Goal: Information Seeking & Learning: Learn about a topic

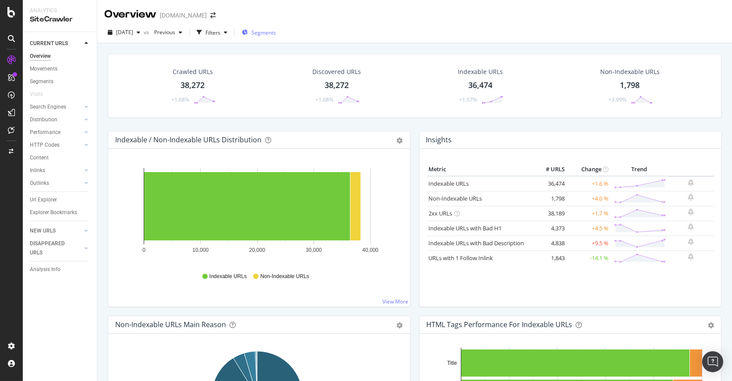
click at [276, 32] on span "Segments" at bounding box center [263, 32] width 25 height 7
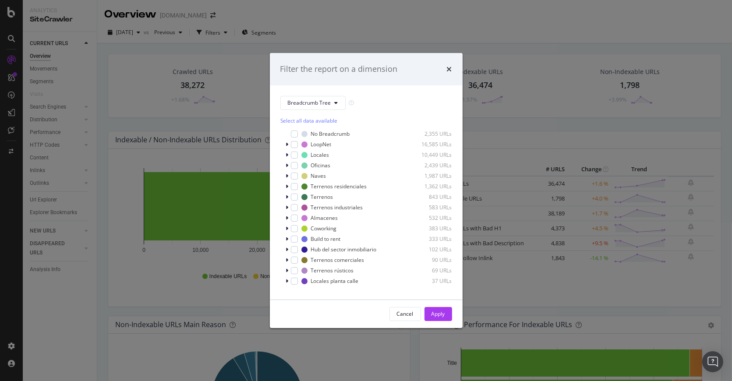
scroll to position [7, 0]
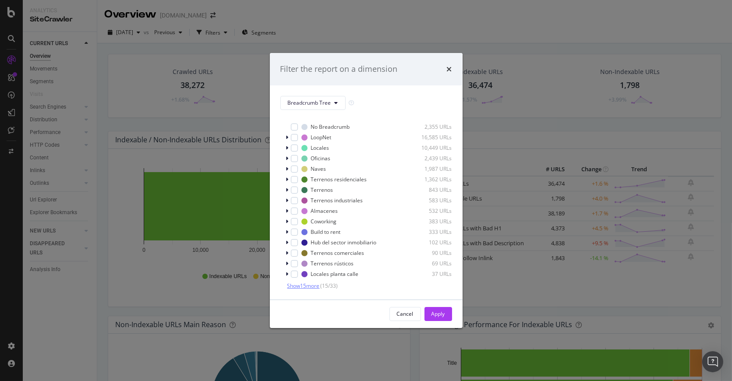
click at [308, 287] on span "Show 15 more" at bounding box center [303, 285] width 32 height 7
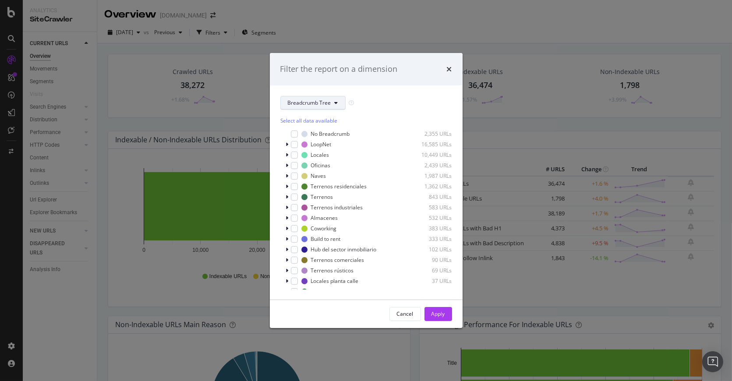
click at [326, 99] on span "Breadcrumb Tree" at bounding box center [309, 102] width 43 height 7
click at [335, 134] on span "pagetype" at bounding box center [316, 135] width 56 height 8
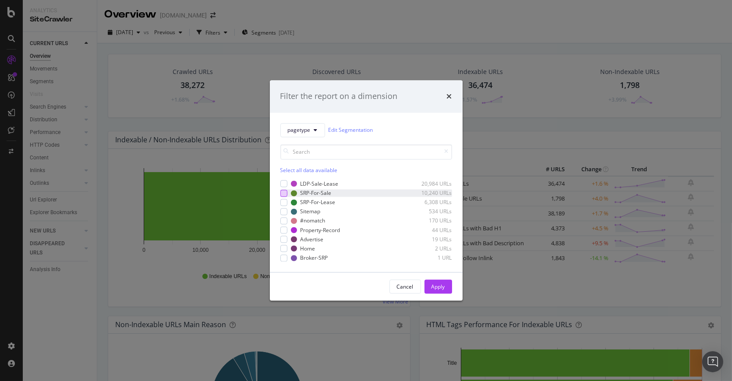
click at [283, 195] on div "modal" at bounding box center [283, 193] width 7 height 7
drag, startPoint x: 283, startPoint y: 203, endPoint x: 291, endPoint y: 207, distance: 9.0
click at [283, 203] on div "modal" at bounding box center [283, 202] width 7 height 7
click at [440, 285] on div "Apply" at bounding box center [438, 286] width 14 height 7
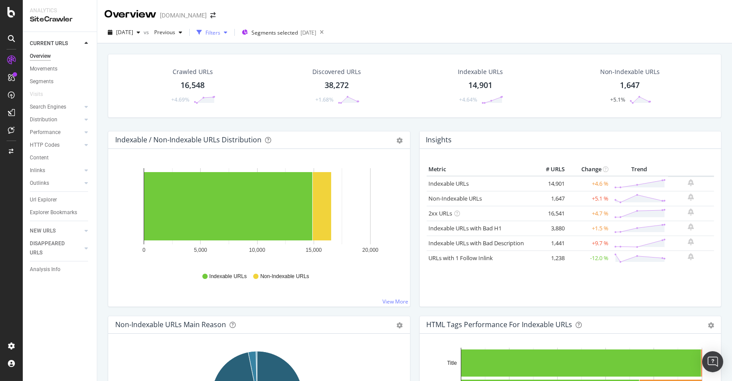
click at [220, 34] on div "Filters" at bounding box center [212, 32] width 15 height 7
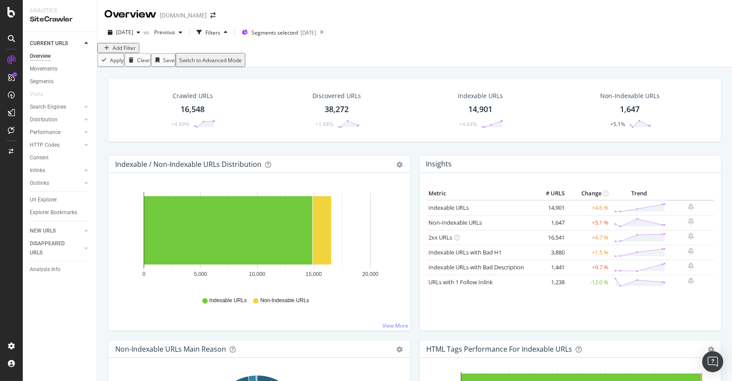
click at [129, 52] on div "Add Filter" at bounding box center [124, 47] width 23 height 7
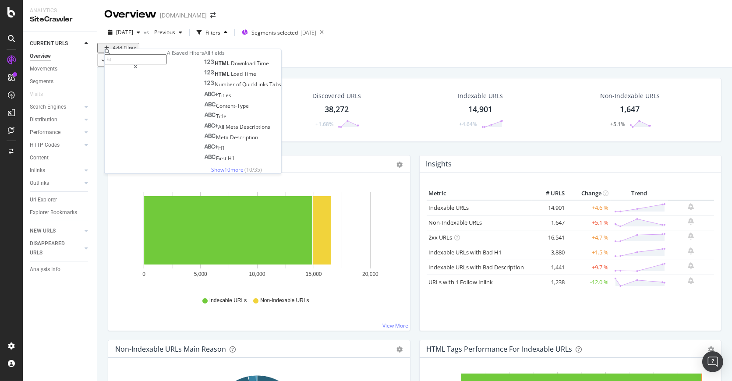
type input "h"
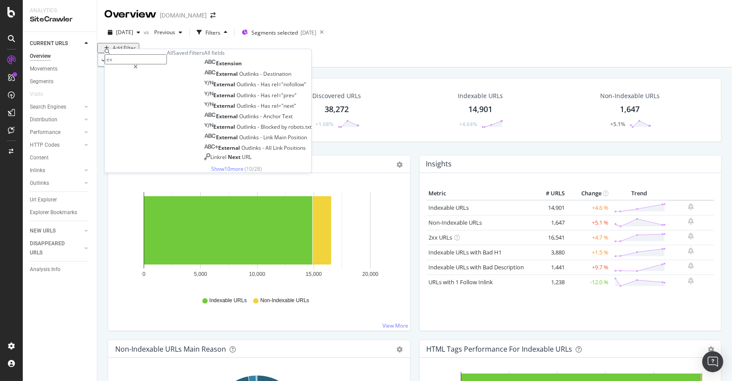
type input "e"
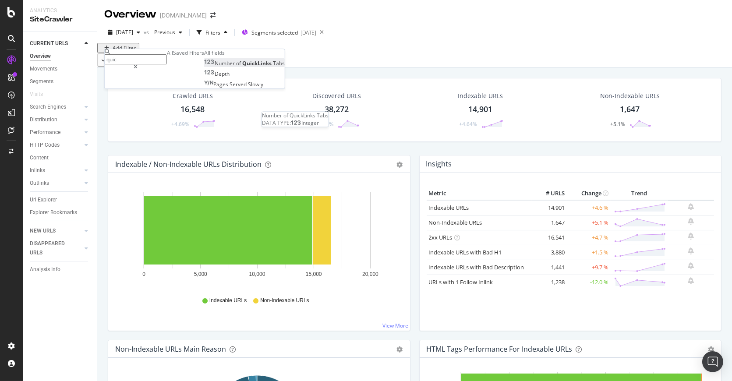
type input "quic"
click at [242, 67] on span "QuickLinks" at bounding box center [257, 63] width 31 height 7
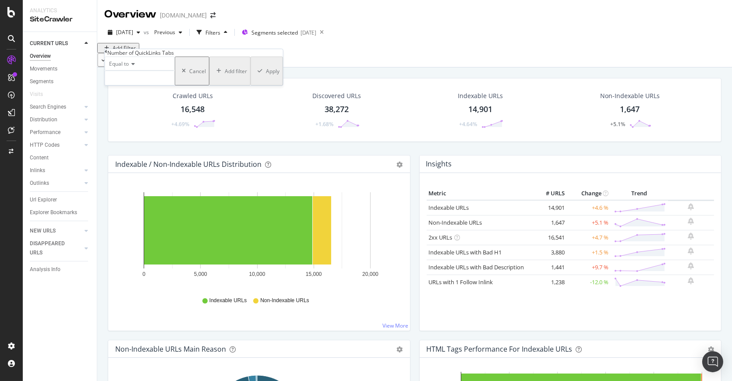
click at [133, 67] on icon at bounding box center [132, 63] width 6 height 5
click at [145, 154] on div "Exists" at bounding box center [139, 149] width 69 height 9
click at [229, 67] on div "Apply" at bounding box center [236, 63] width 14 height 7
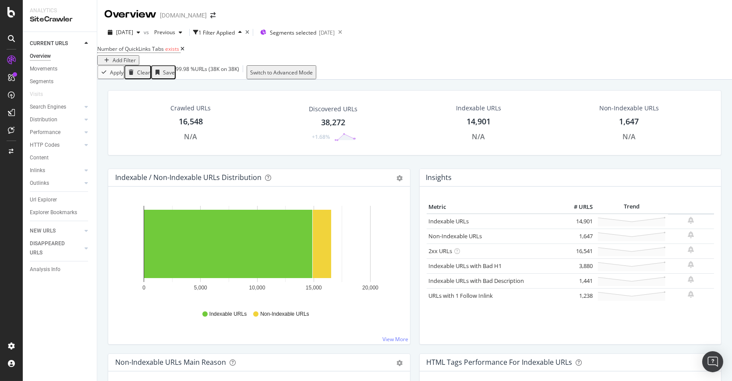
click at [191, 109] on div "Crawled URLs" at bounding box center [190, 108] width 40 height 9
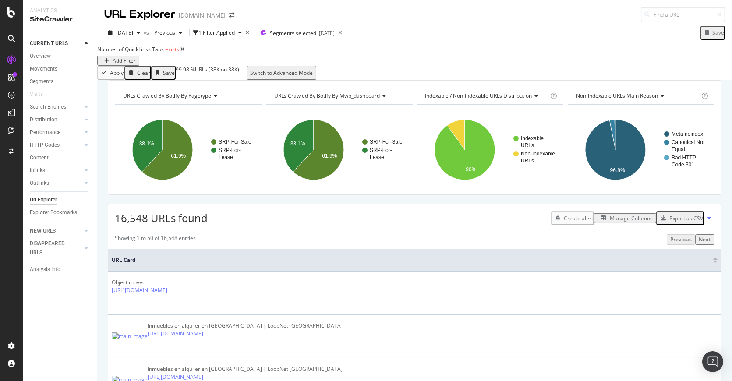
click at [616, 222] on div "Manage Columns" at bounding box center [631, 218] width 43 height 7
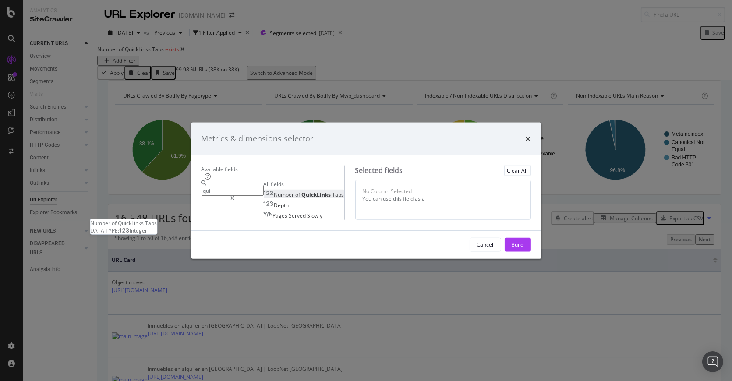
type input "qui"
click at [332, 191] on span "Tabs" at bounding box center [338, 194] width 12 height 7
click at [524, 248] on div "Build" at bounding box center [518, 244] width 12 height 7
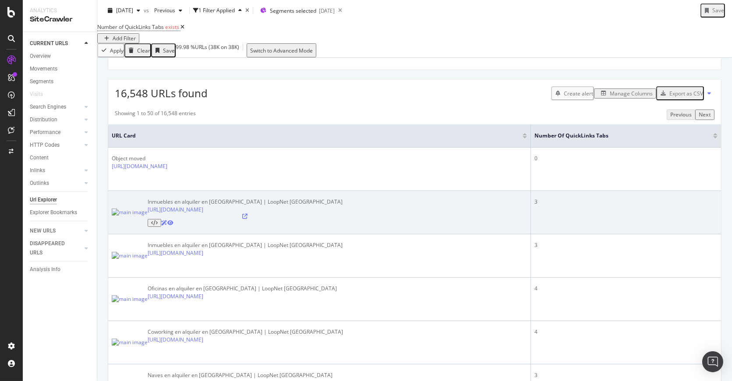
scroll to position [97, 0]
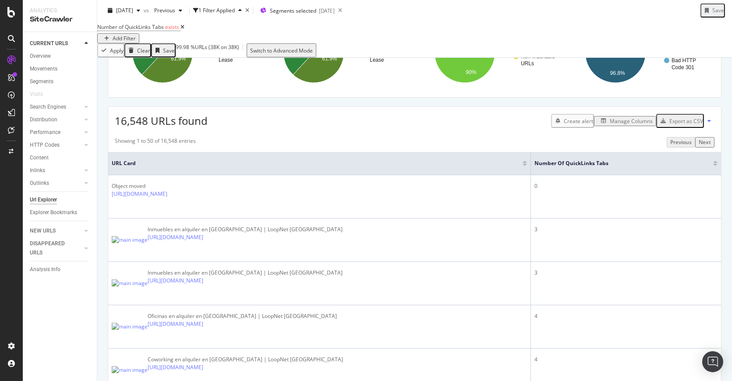
click at [634, 125] on div "Manage Columns" at bounding box center [631, 120] width 43 height 7
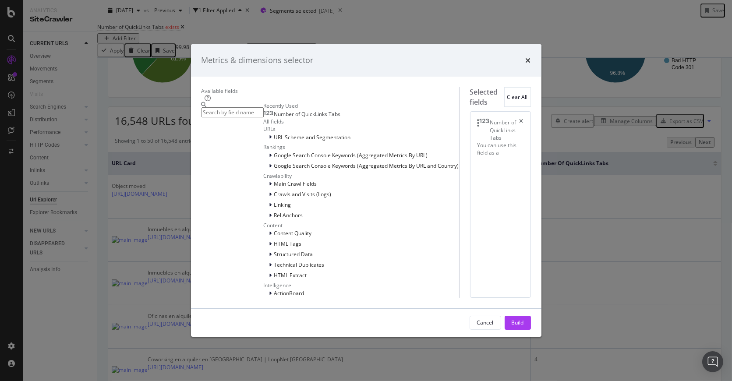
click at [531, 57] on icon "times" at bounding box center [528, 60] width 5 height 7
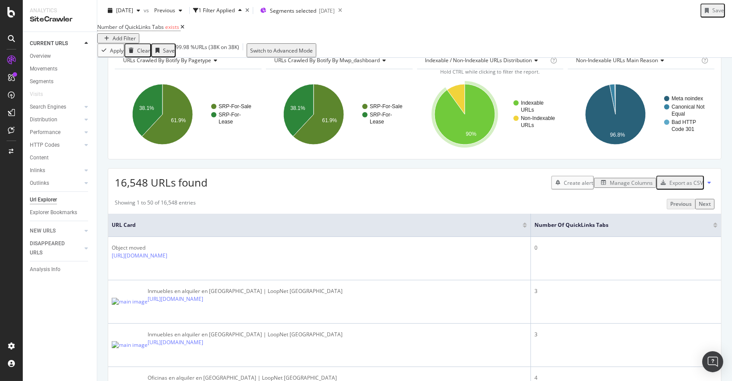
scroll to position [0, 0]
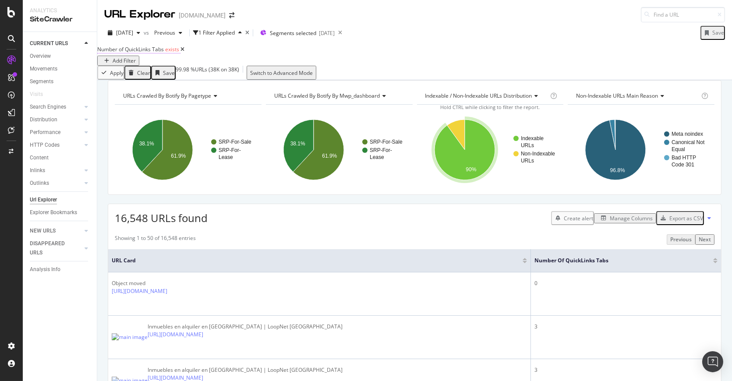
click at [175, 53] on span "exists" at bounding box center [172, 49] width 14 height 7
click at [123, 67] on span "Exists" at bounding box center [116, 63] width 14 height 7
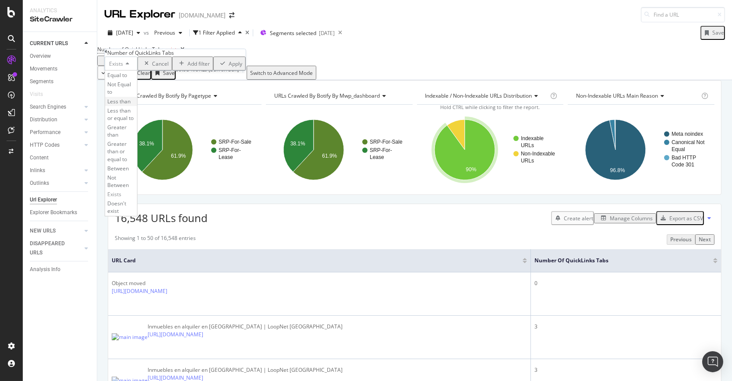
click at [137, 106] on div "Less than" at bounding box center [121, 101] width 32 height 9
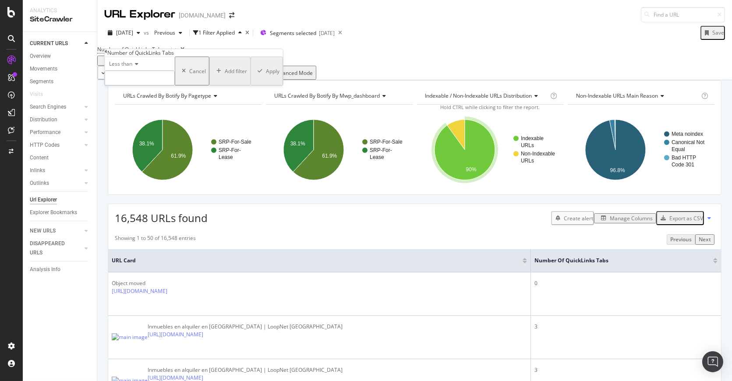
click at [145, 85] on input "number" at bounding box center [140, 78] width 70 height 15
type input "3"
click at [266, 75] on div "Apply" at bounding box center [273, 70] width 14 height 7
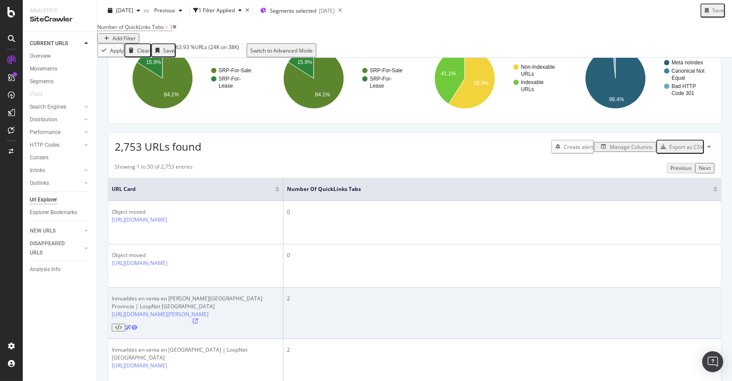
scroll to position [97, 0]
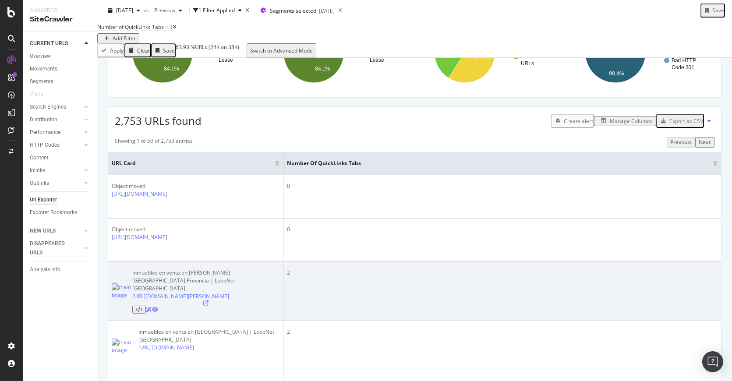
click at [208, 306] on icon at bounding box center [205, 302] width 5 height 5
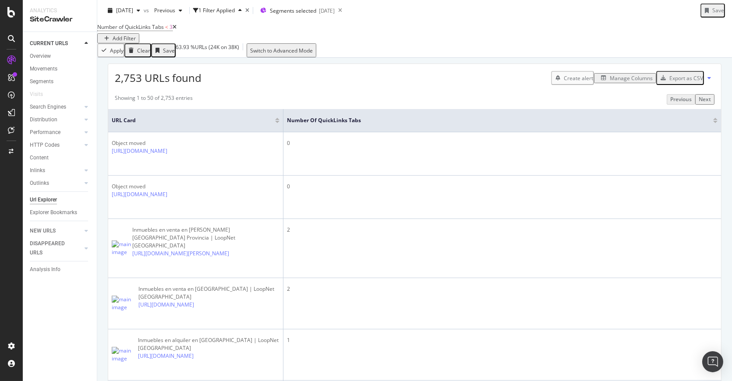
scroll to position [0, 0]
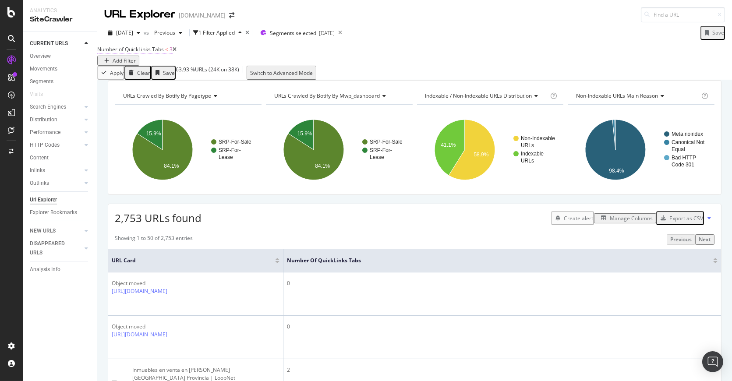
click at [158, 53] on span "Number of QuickLinks Tabs" at bounding box center [130, 49] width 67 height 7
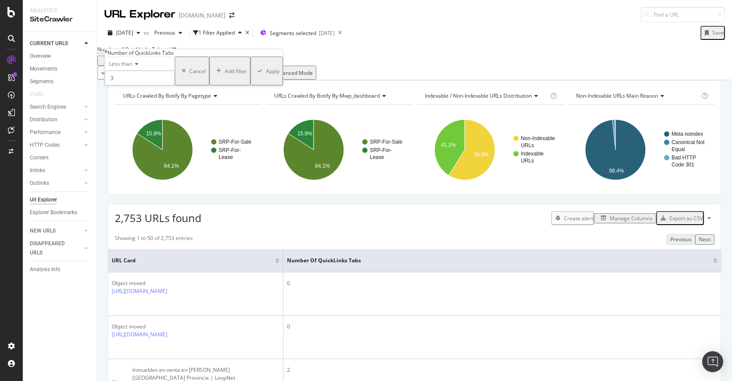
click at [162, 85] on input "3" at bounding box center [140, 78] width 70 height 15
type input "2"
click at [266, 75] on div "Apply" at bounding box center [273, 70] width 14 height 7
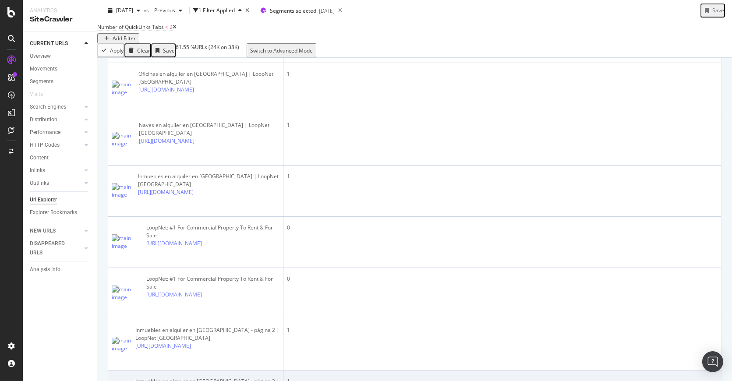
scroll to position [487, 0]
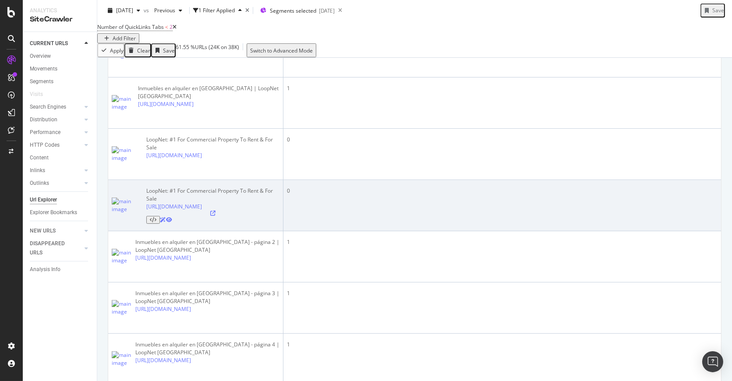
click at [215, 211] on icon at bounding box center [212, 213] width 5 height 5
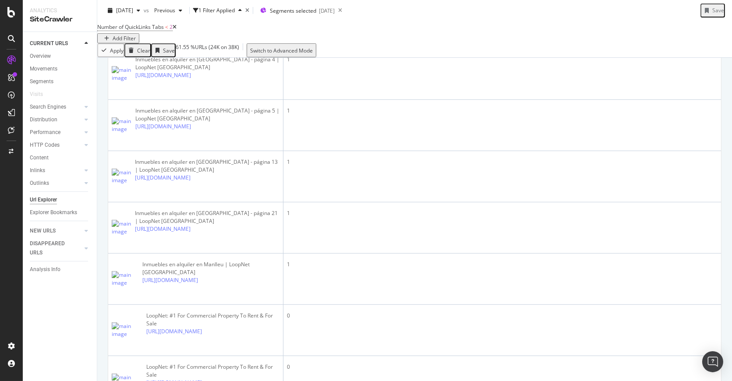
scroll to position [681, 0]
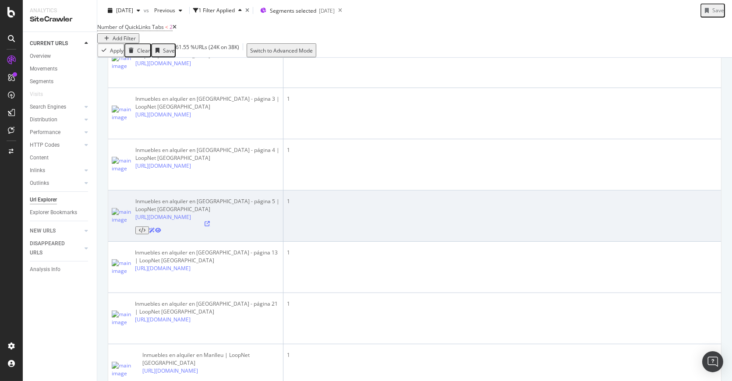
click at [210, 221] on icon at bounding box center [207, 223] width 5 height 5
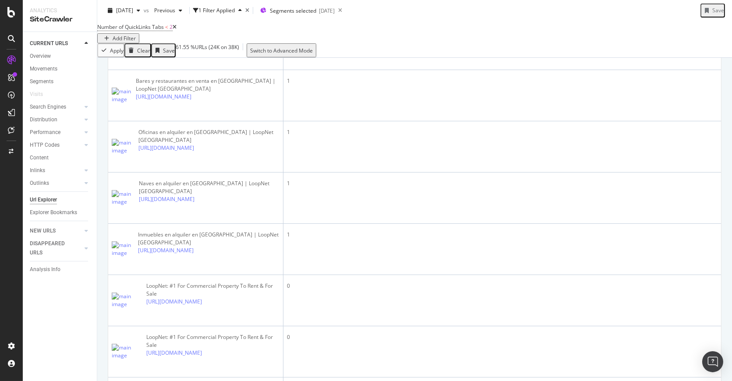
scroll to position [0, 0]
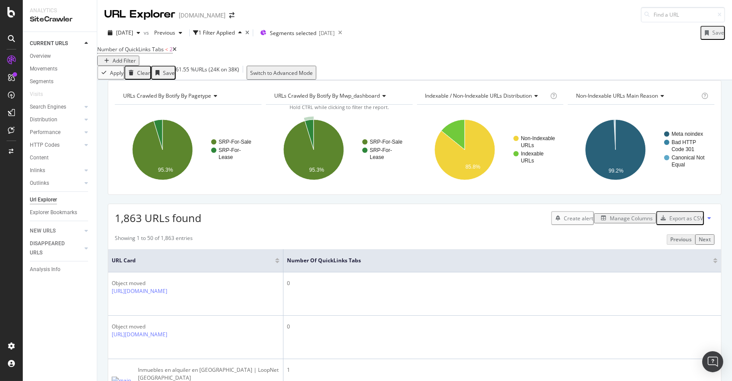
click at [136, 57] on div "Add Filter" at bounding box center [118, 60] width 35 height 7
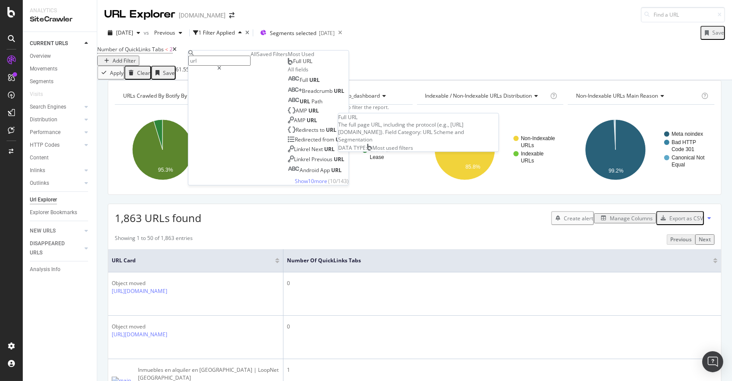
type input "url"
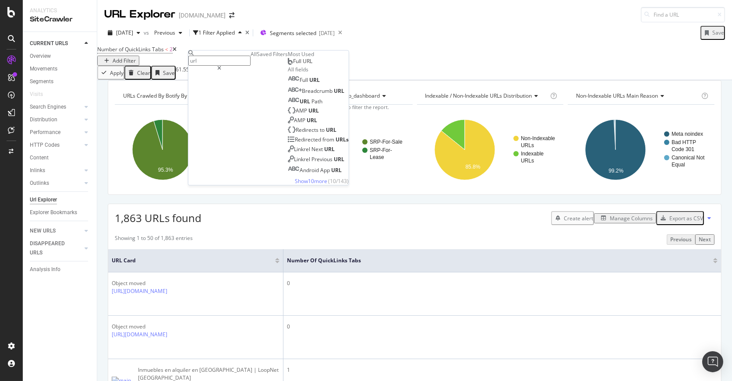
click at [288, 65] on div "Full URL" at bounding box center [300, 61] width 25 height 7
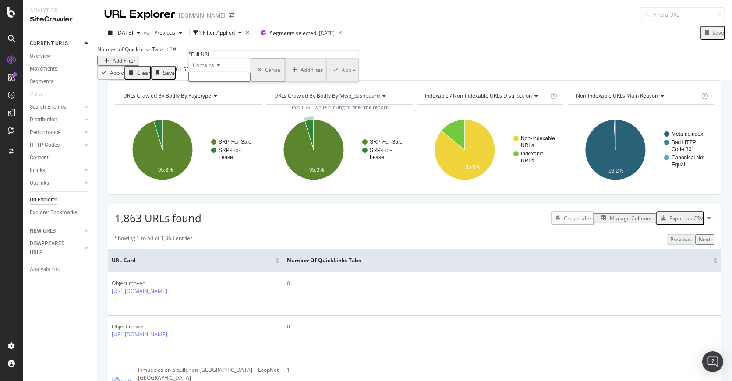
click at [213, 69] on span "Contains" at bounding box center [203, 65] width 21 height 7
click at [251, 72] on div "Contains" at bounding box center [219, 65] width 62 height 14
click at [211, 69] on span "Contains" at bounding box center [203, 65] width 21 height 7
click at [238, 146] on div "Doesn't contain" at bounding box center [219, 141] width 61 height 9
click at [235, 82] on input "text" at bounding box center [219, 77] width 62 height 10
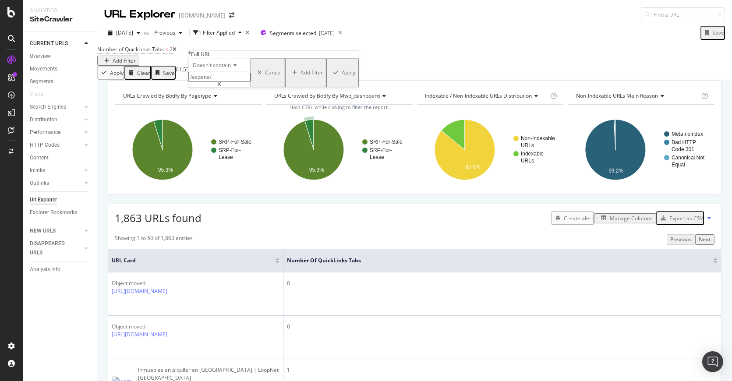
type input "/espana/"
click at [342, 77] on div "Apply" at bounding box center [349, 72] width 14 height 7
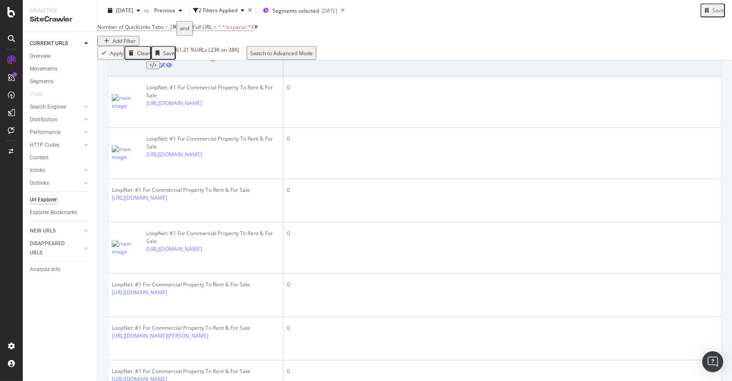
scroll to position [1508, 0]
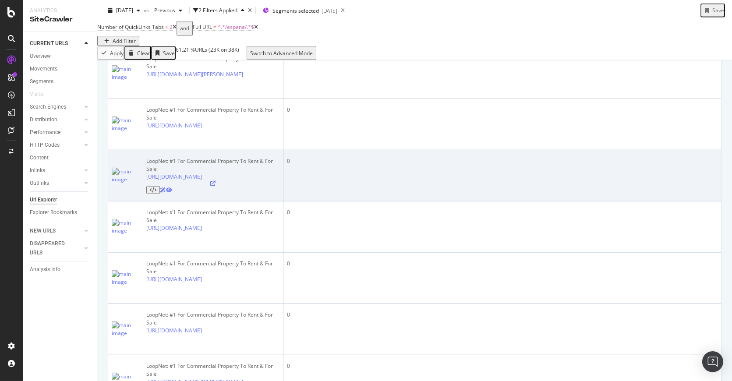
click at [215, 186] on icon at bounding box center [212, 183] width 5 height 5
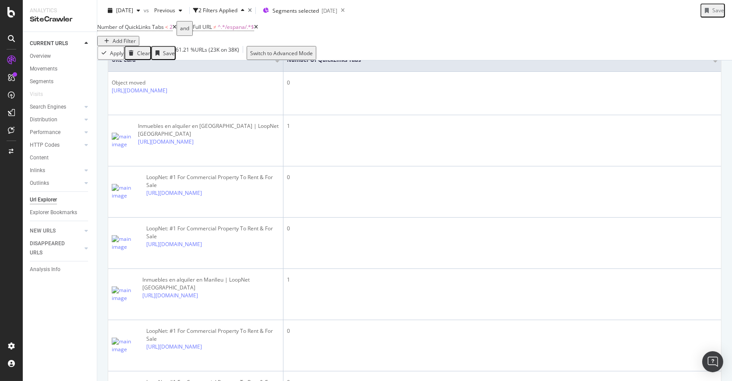
scroll to position [194, 0]
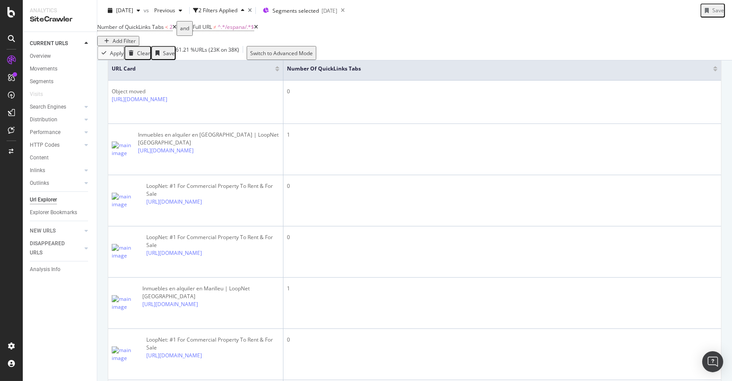
click at [136, 37] on div "Add Filter" at bounding box center [124, 40] width 23 height 7
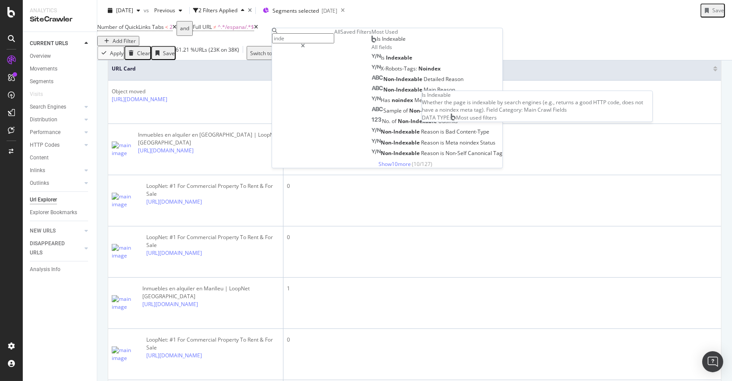
type input "inde"
click at [377, 42] on span "Is Indexable" at bounding box center [391, 38] width 29 height 7
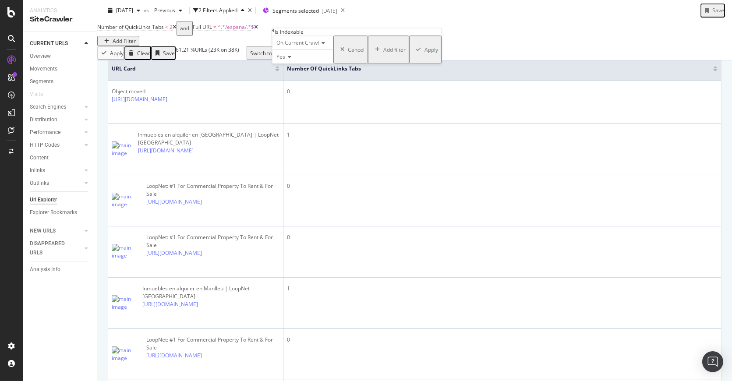
click at [294, 64] on div "Yes" at bounding box center [302, 56] width 61 height 14
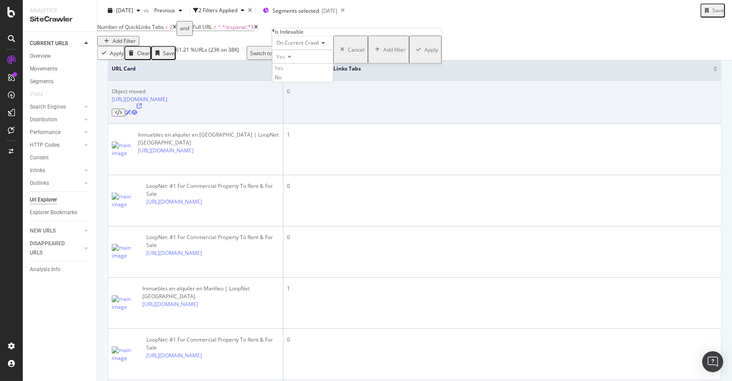
drag, startPoint x: 295, startPoint y: 102, endPoint x: 299, endPoint y: 102, distance: 4.4
click at [295, 82] on div "No" at bounding box center [302, 77] width 60 height 9
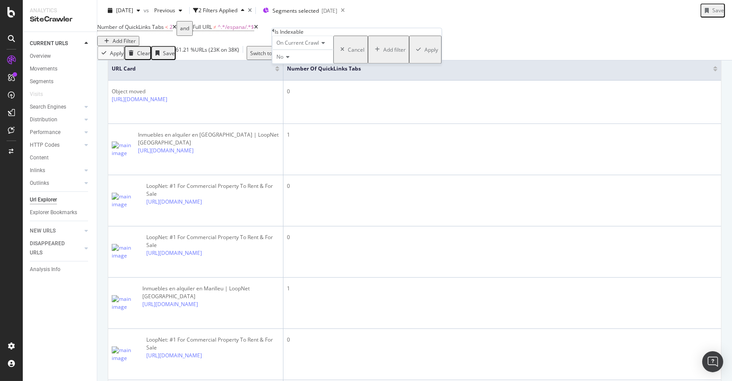
click at [288, 60] on icon at bounding box center [286, 56] width 6 height 5
click at [296, 73] on div "Yes" at bounding box center [302, 68] width 60 height 9
click at [424, 53] on div "Apply" at bounding box center [431, 49] width 14 height 7
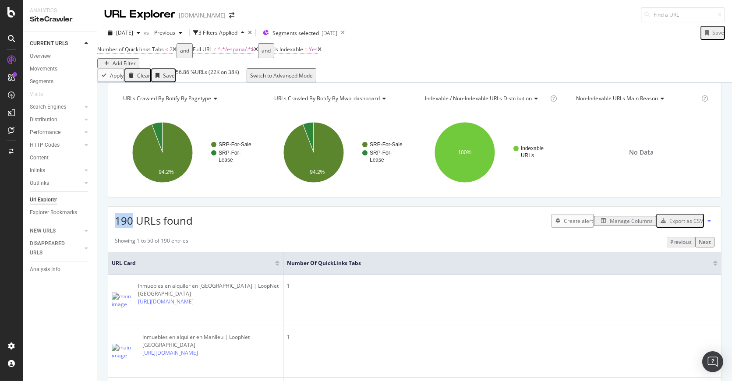
drag, startPoint x: 116, startPoint y: 237, endPoint x: 134, endPoint y: 236, distance: 17.5
click at [134, 228] on span "190 URLs found" at bounding box center [154, 220] width 78 height 14
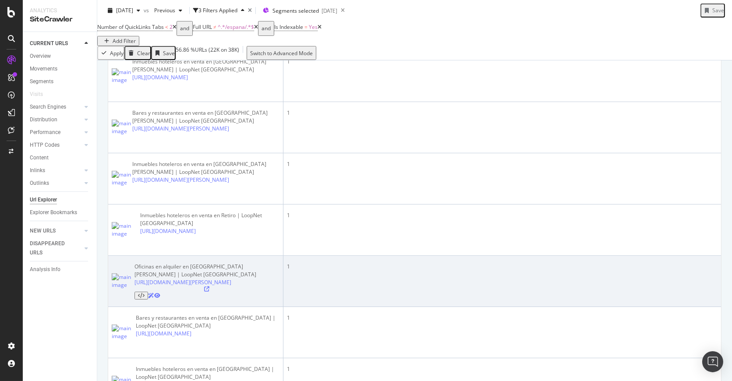
scroll to position [389, 0]
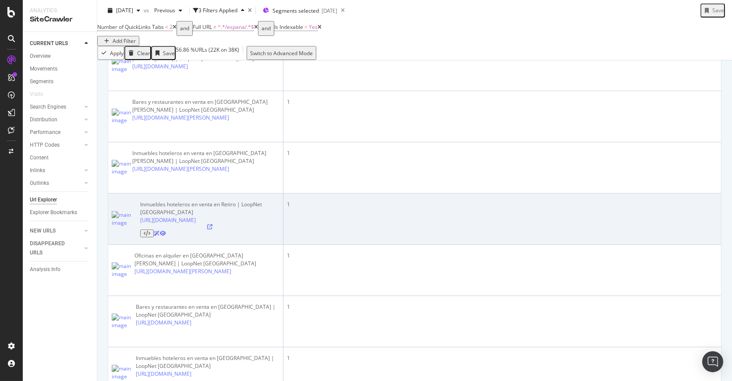
click at [212, 229] on icon at bounding box center [209, 226] width 5 height 5
click at [150, 236] on icon at bounding box center [147, 233] width 7 height 5
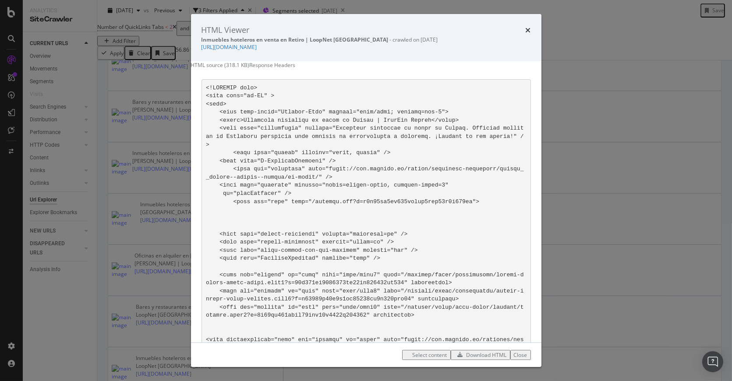
click at [527, 28] on icon "times" at bounding box center [528, 30] width 5 height 7
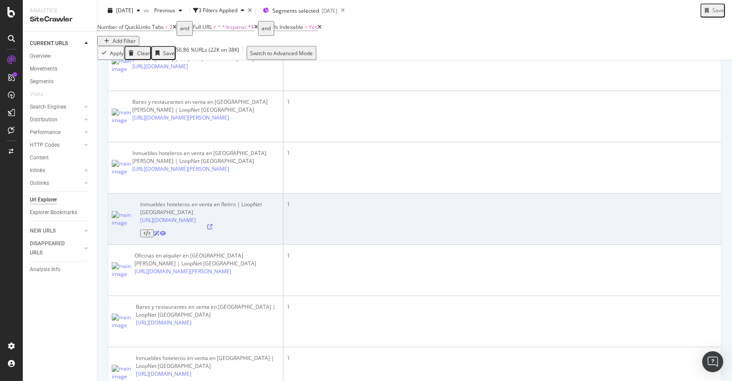
click at [160, 236] on icon at bounding box center [157, 233] width 6 height 5
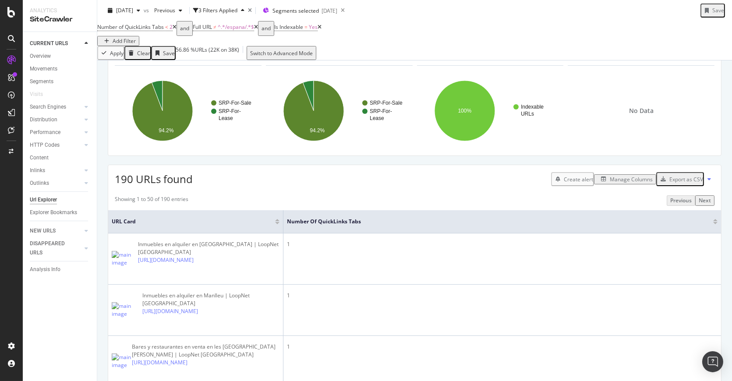
scroll to position [0, 0]
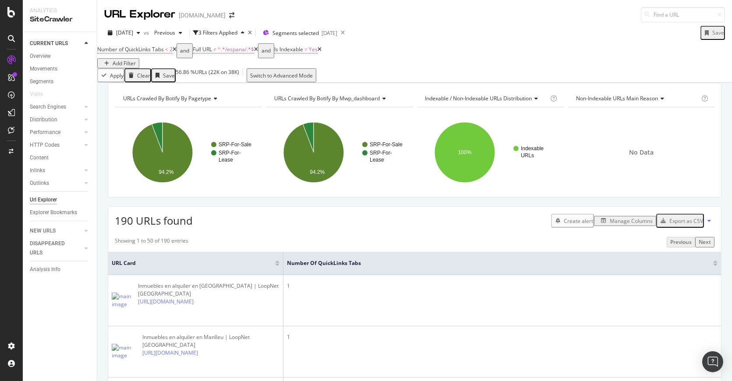
click at [176, 52] on icon at bounding box center [175, 49] width 4 height 5
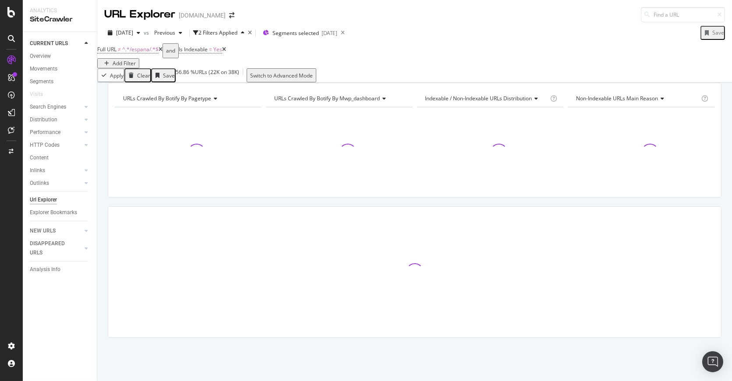
click at [162, 52] on icon at bounding box center [161, 49] width 4 height 5
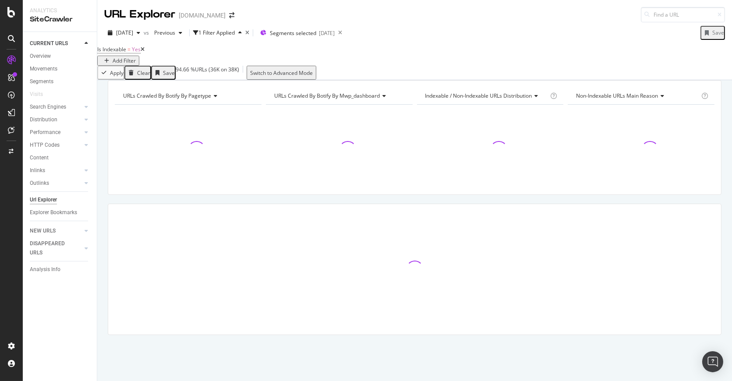
click at [145, 52] on icon at bounding box center [143, 49] width 4 height 5
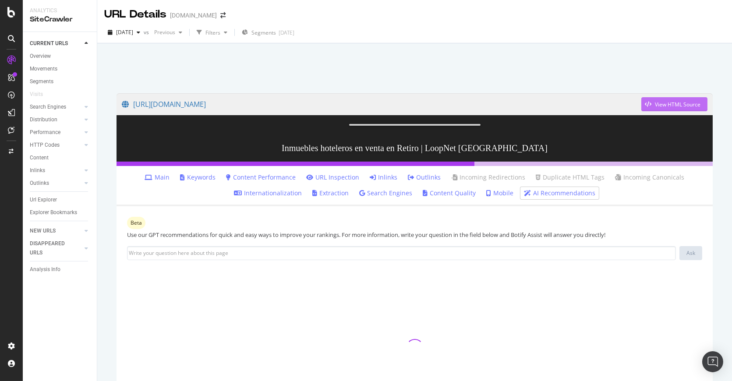
click at [665, 103] on div "View HTML Source" at bounding box center [678, 104] width 46 height 7
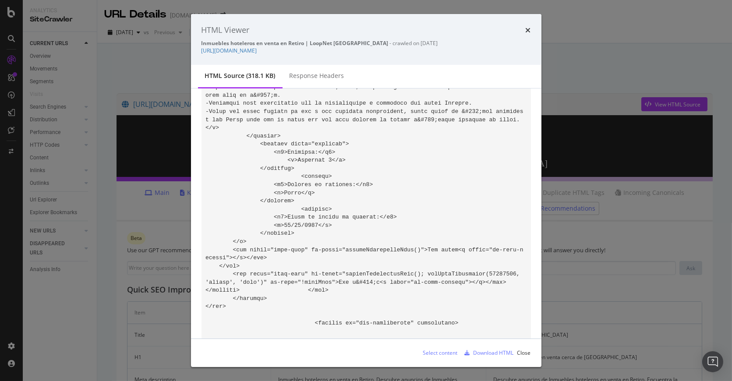
scroll to position [27456, 0]
